Goal: Transaction & Acquisition: Book appointment/travel/reservation

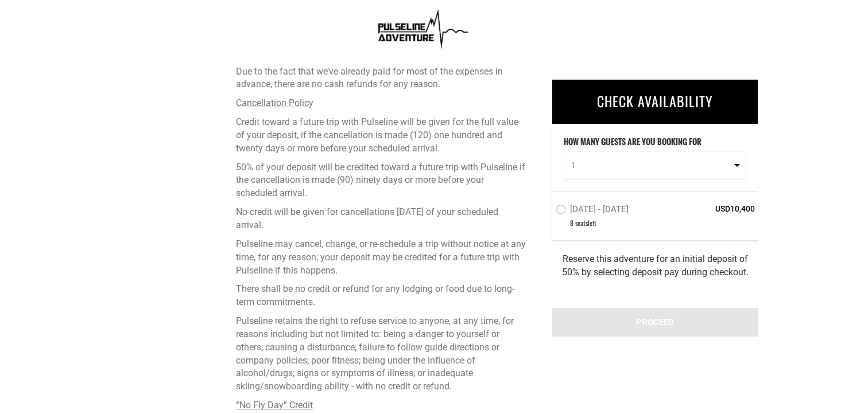
scroll to position [2915, 0]
